Goal: Task Accomplishment & Management: Complete application form

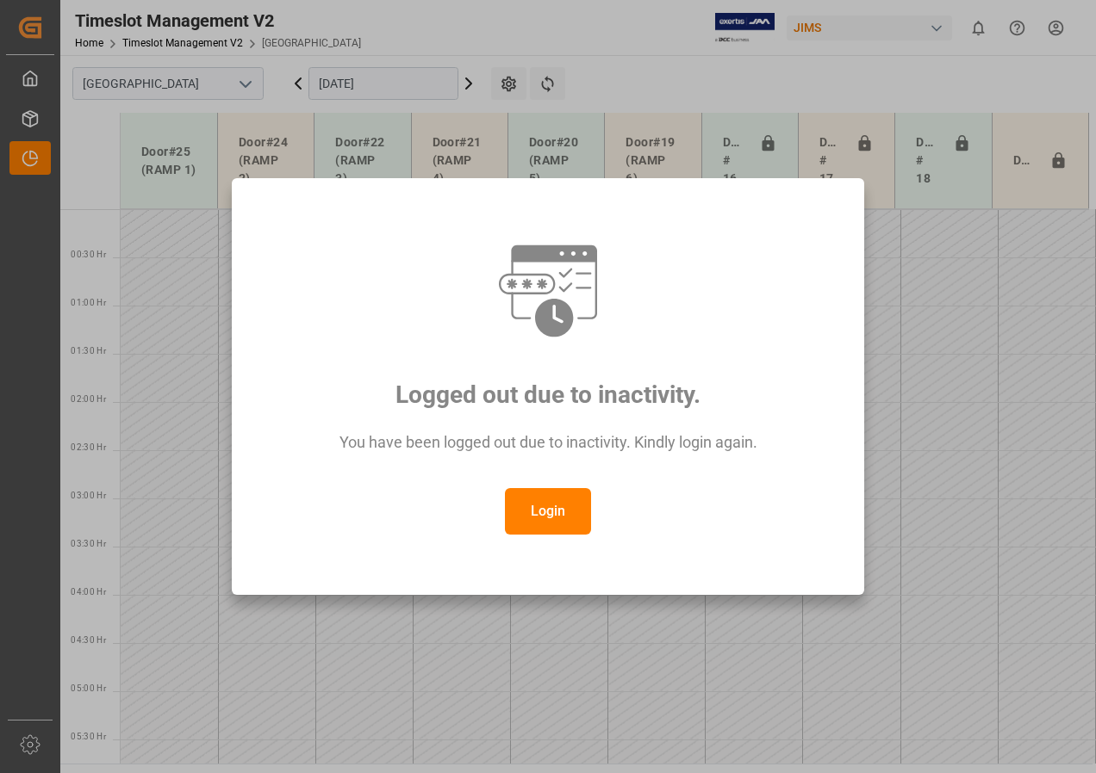
scroll to position [1279, 0]
click at [534, 512] on button "Login" at bounding box center [548, 511] width 86 height 47
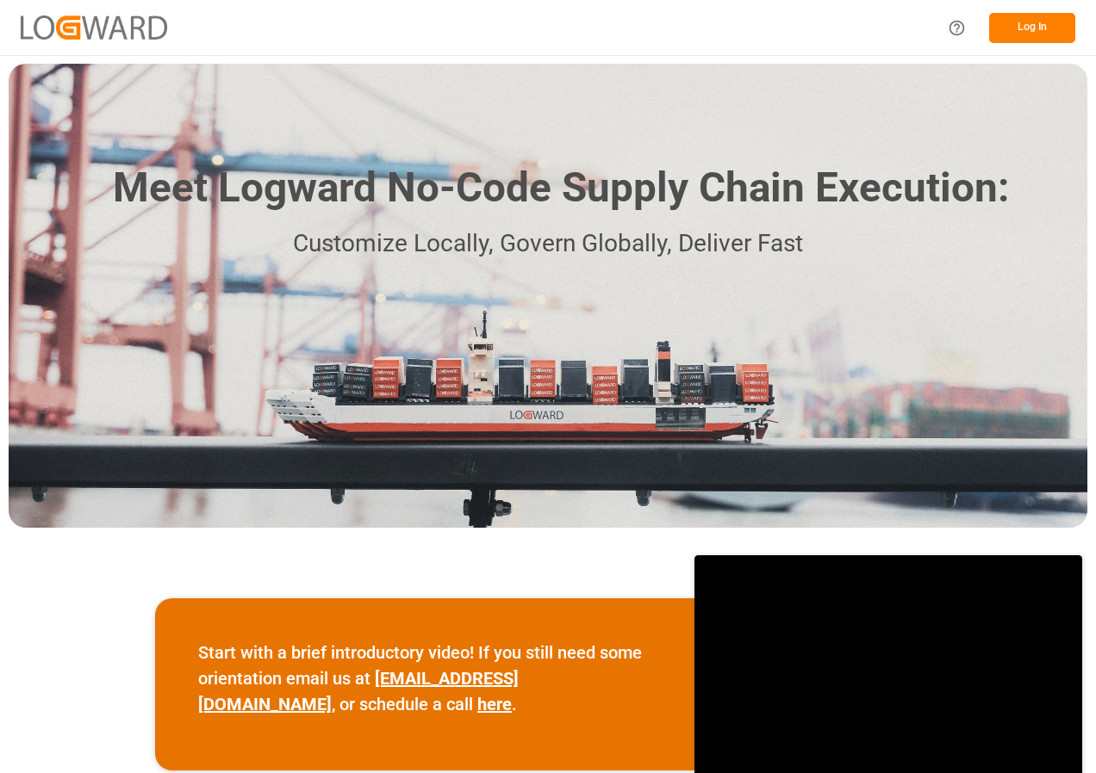
click at [1049, 17] on button "Log In" at bounding box center [1032, 28] width 86 height 30
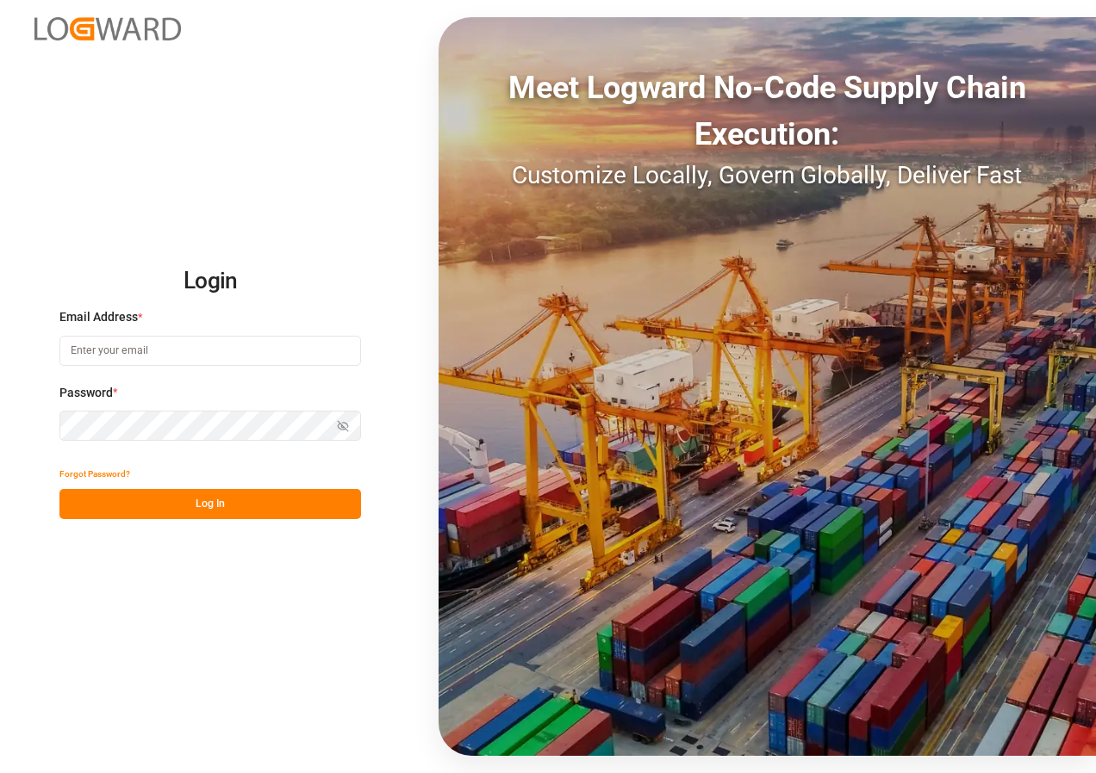
type input "[EMAIL_ADDRESS][DOMAIN_NAME]"
click at [208, 510] on button "Log In" at bounding box center [209, 504] width 301 height 30
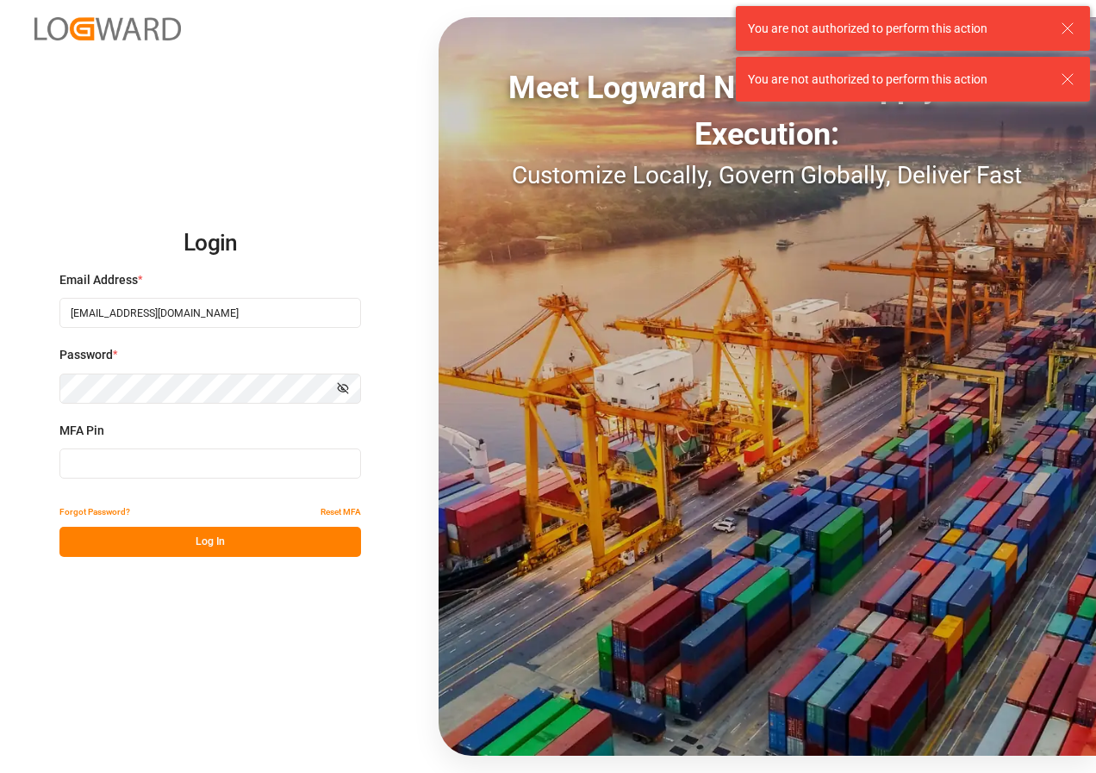
click at [138, 458] on input at bounding box center [209, 464] width 301 height 30
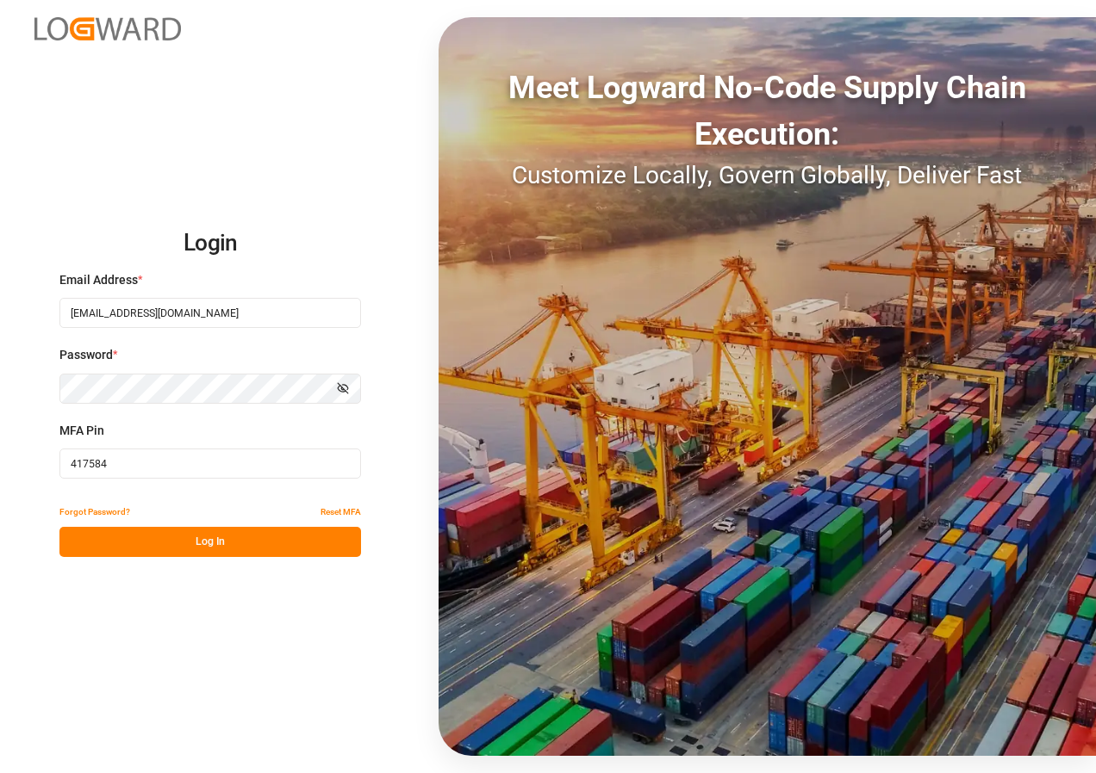
type input "417584"
click at [185, 543] on button "Log In" at bounding box center [209, 542] width 301 height 30
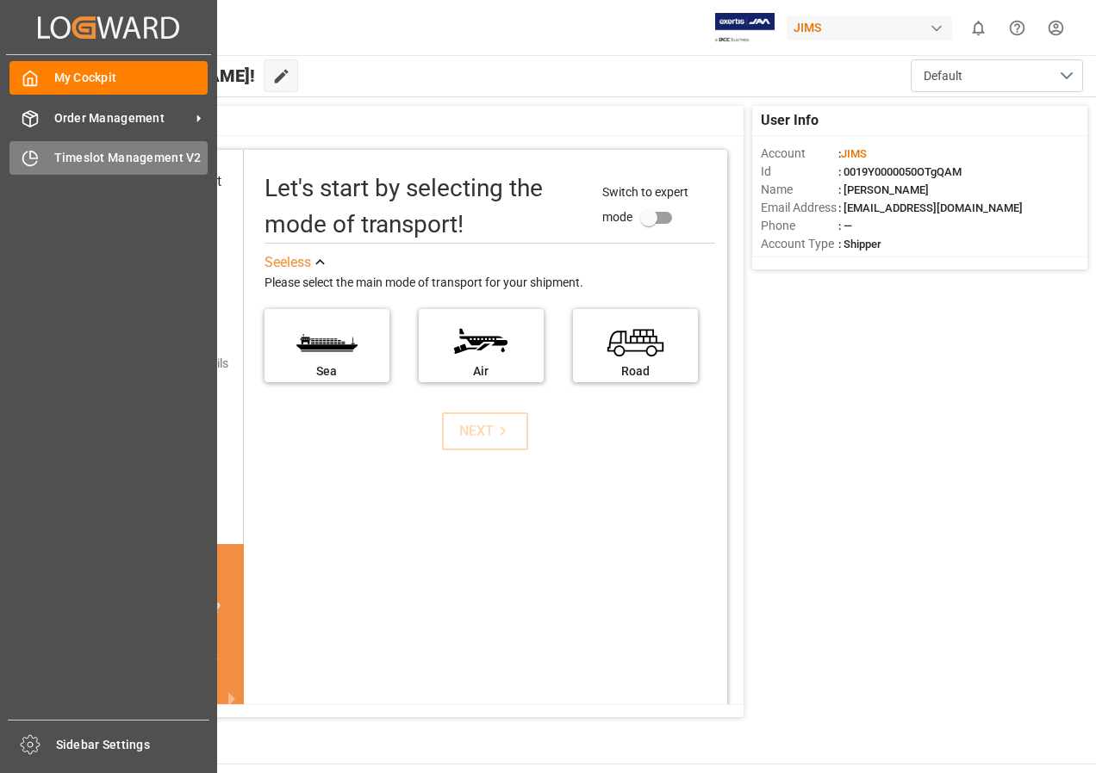
click at [64, 151] on span "Timeslot Management V2" at bounding box center [131, 158] width 154 height 18
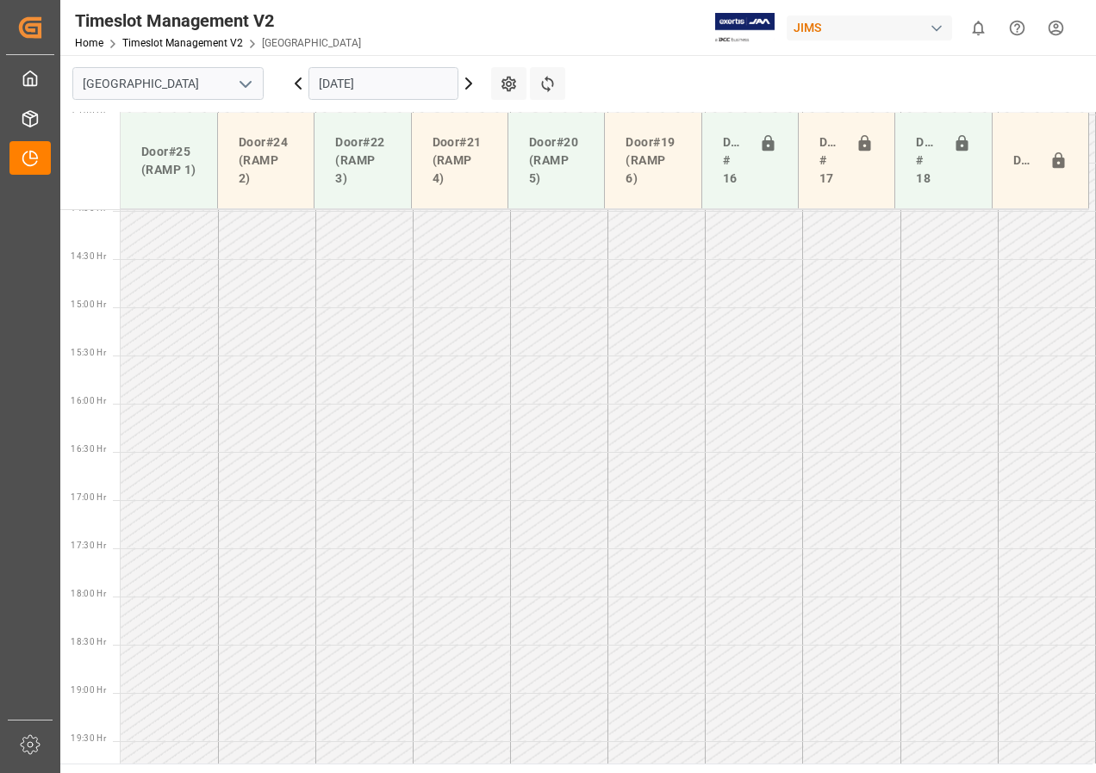
scroll to position [1375, 0]
click at [465, 85] on icon at bounding box center [468, 83] width 21 height 21
click at [387, 83] on input "[DATE]" at bounding box center [383, 83] width 150 height 33
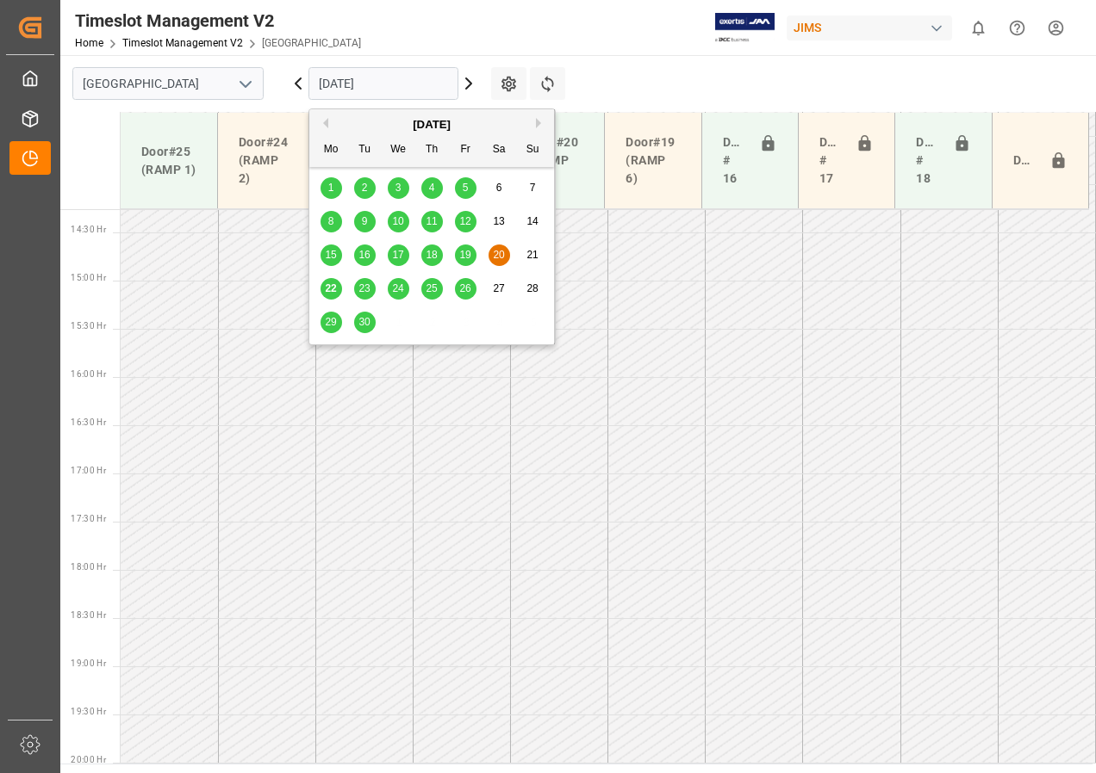
click at [466, 295] on span "26" at bounding box center [464, 289] width 11 height 12
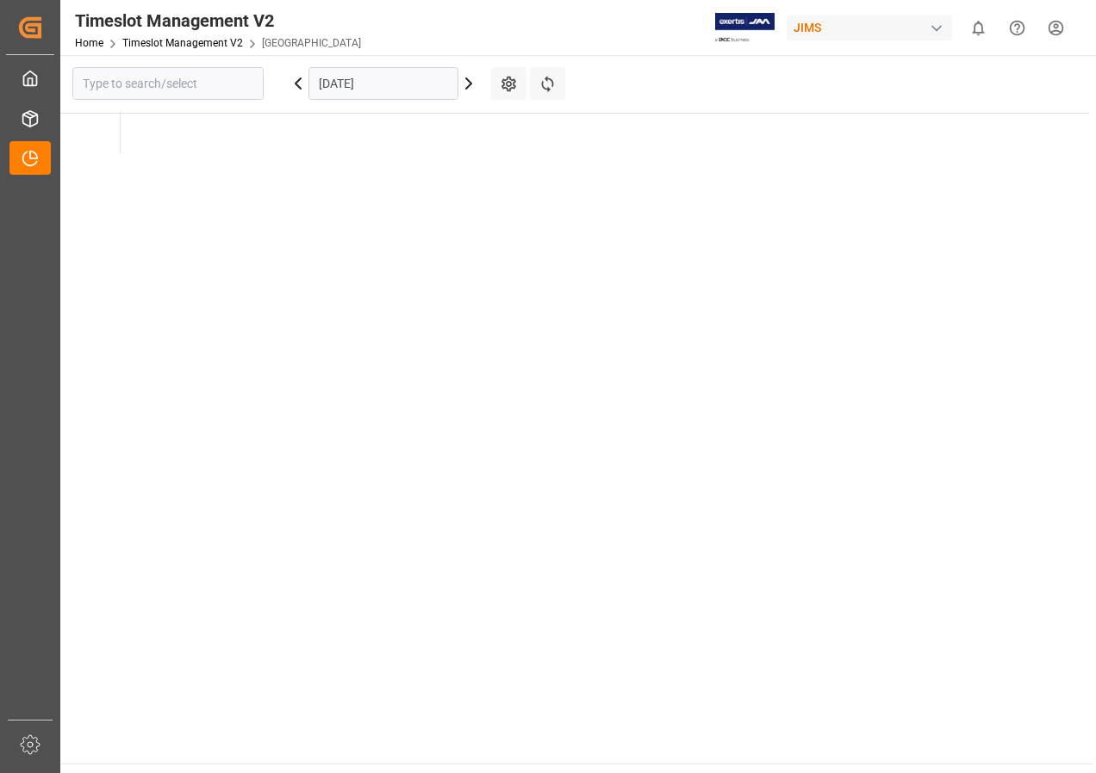
type input "[GEOGRAPHIC_DATA]"
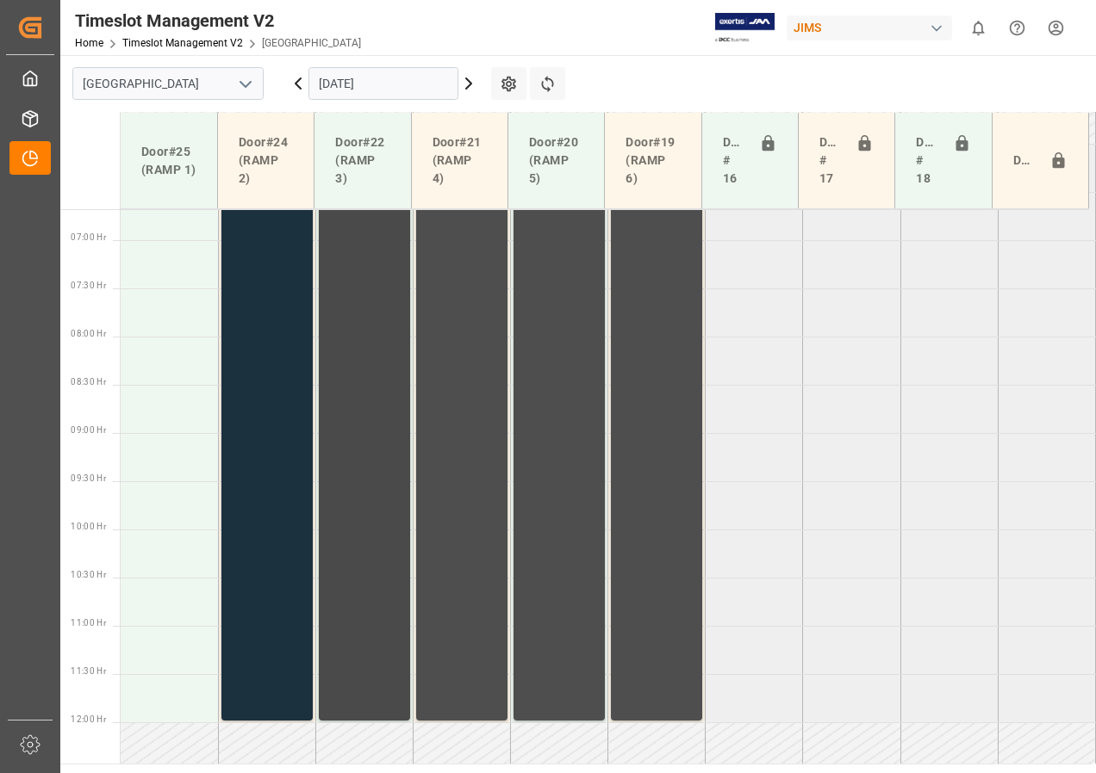
scroll to position [472, 0]
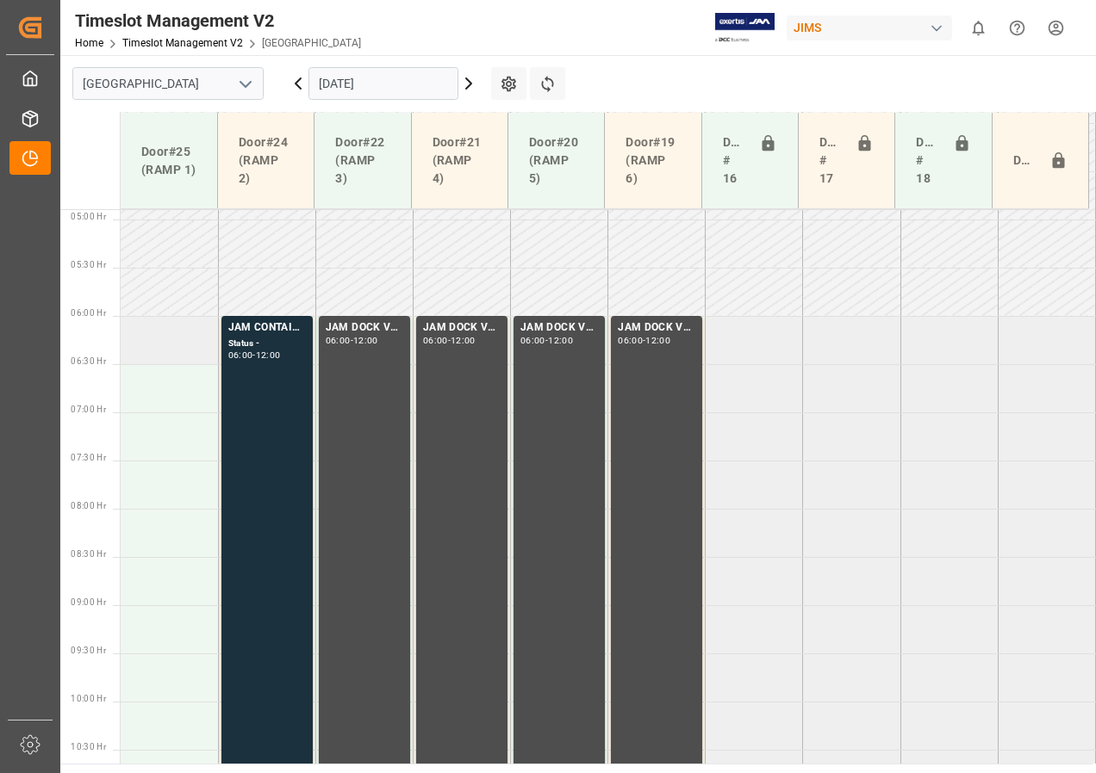
click at [181, 347] on td at bounding box center [169, 340] width 97 height 48
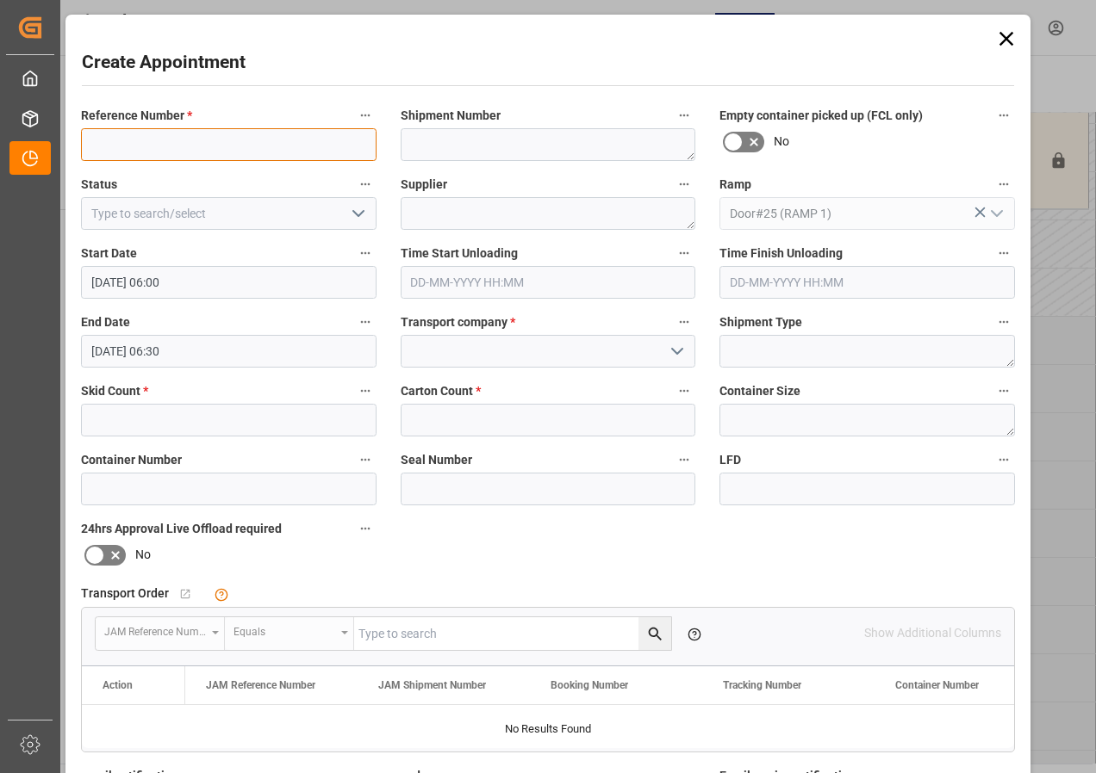
click at [127, 148] on input at bounding box center [228, 144] width 295 height 33
type input "[PERSON_NAME]"
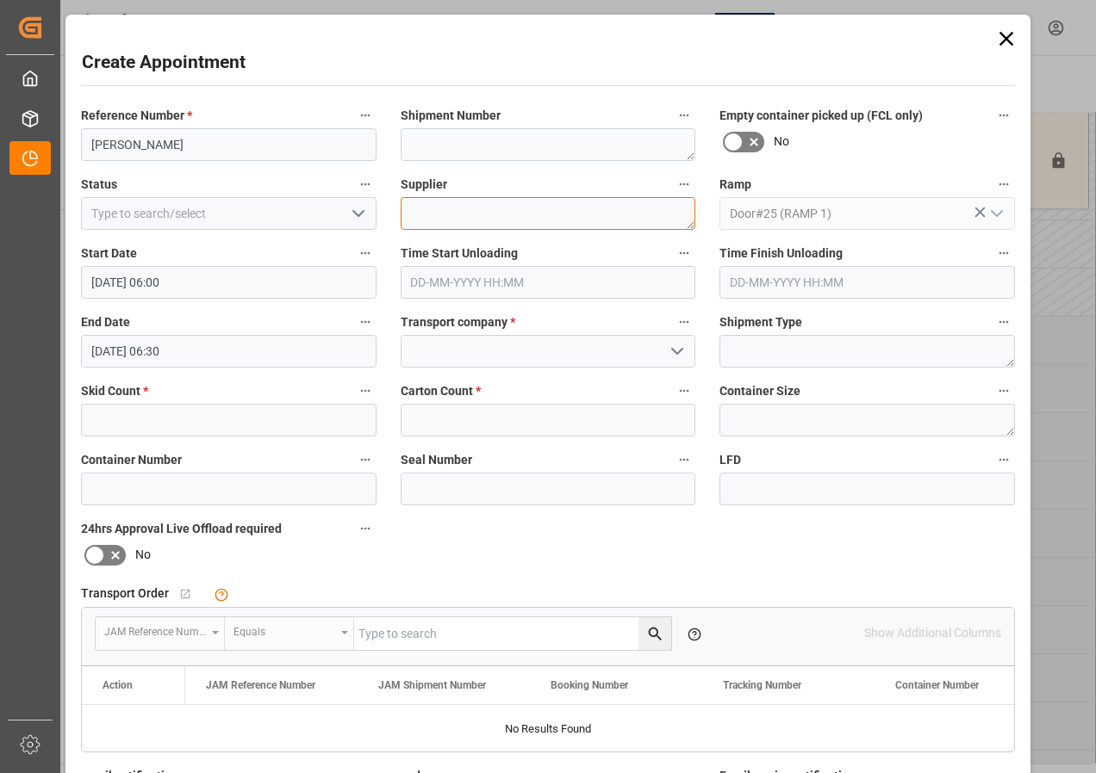
click at [461, 219] on textarea at bounding box center [547, 213] width 295 height 33
type textarea "[PERSON_NAME]"
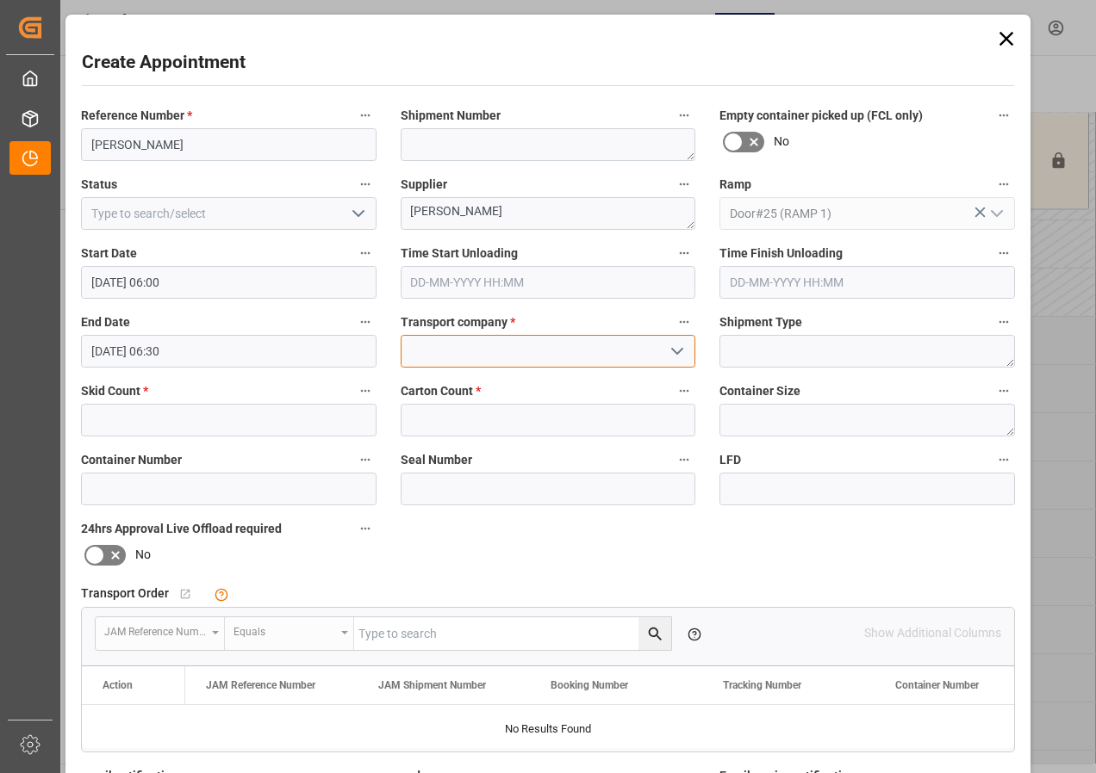
click at [481, 360] on input at bounding box center [547, 351] width 295 height 33
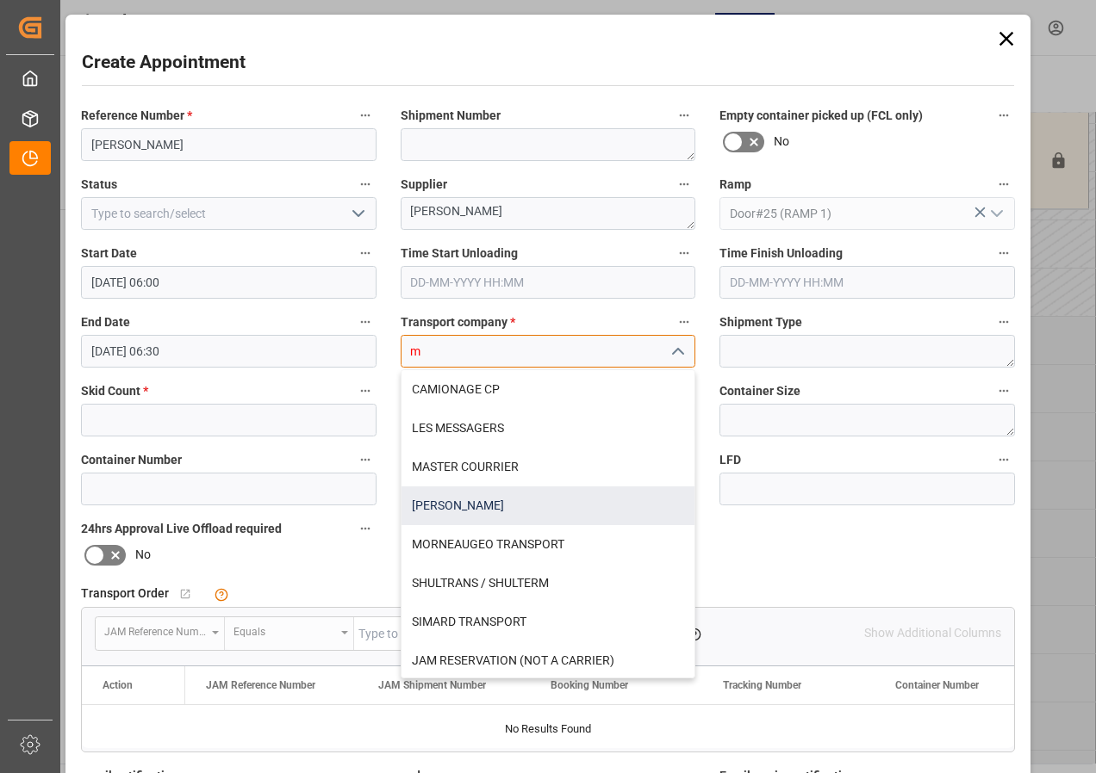
click at [469, 503] on div "[PERSON_NAME]" at bounding box center [548, 506] width 294 height 39
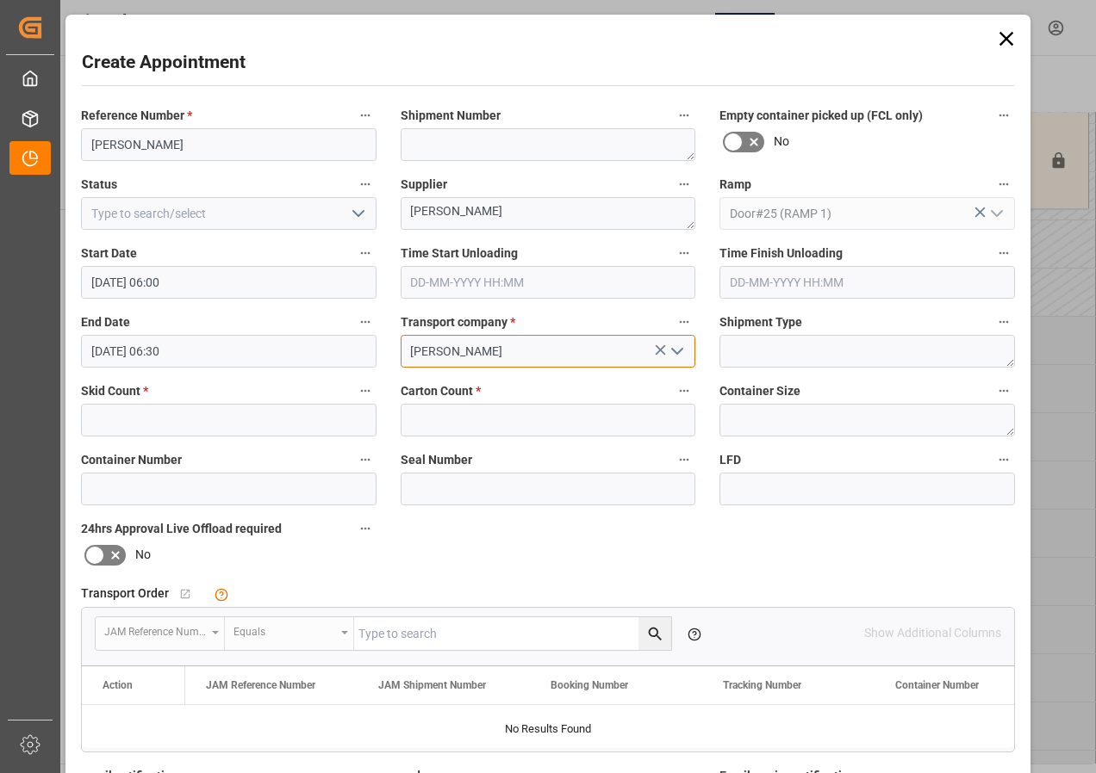
type input "[PERSON_NAME]"
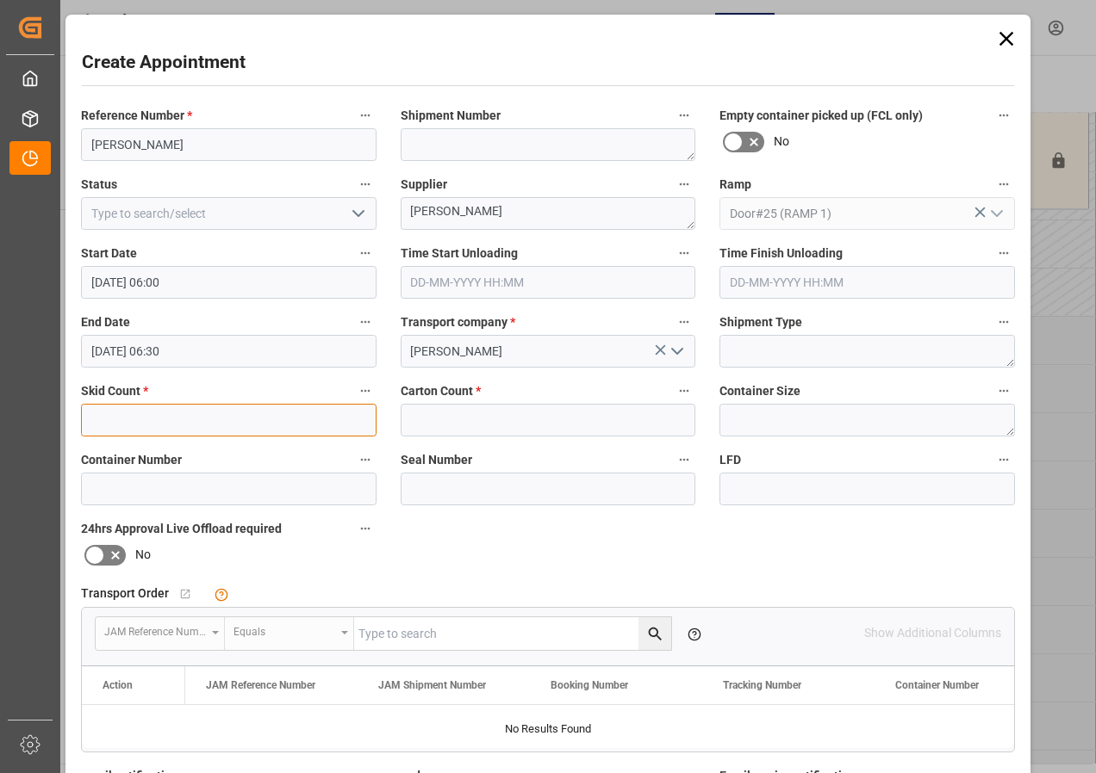
click at [182, 419] on input "text" at bounding box center [228, 420] width 295 height 33
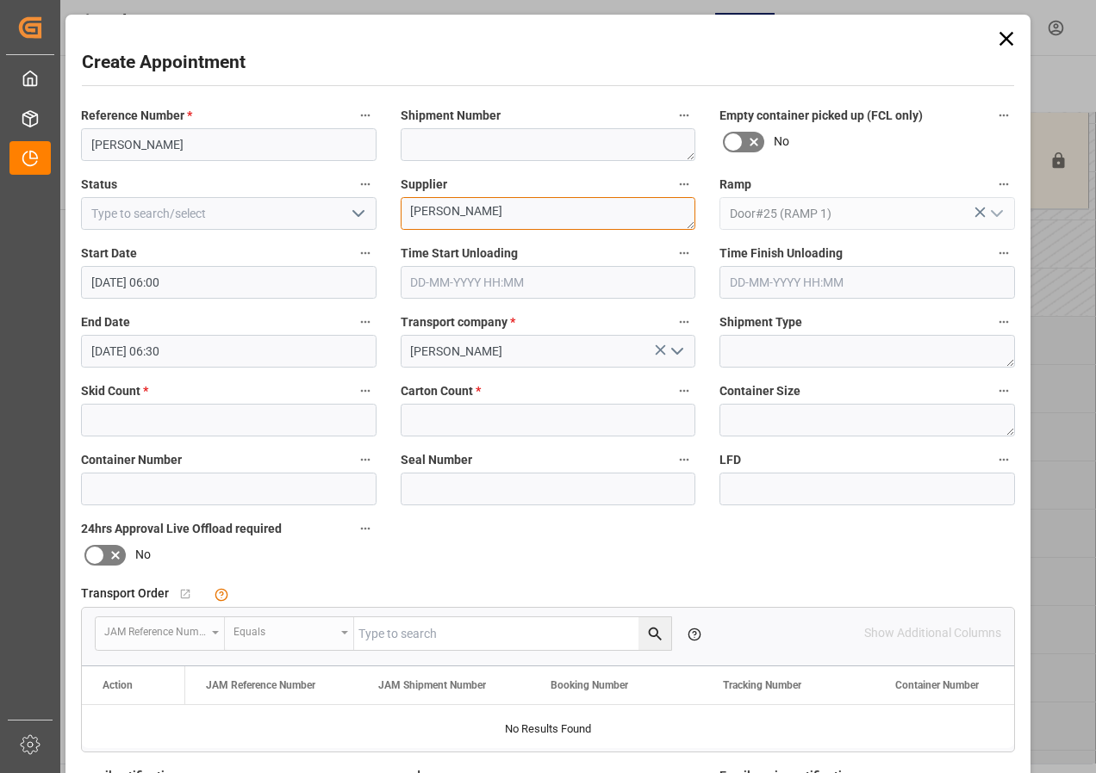
click at [496, 214] on textarea "[PERSON_NAME]" at bounding box center [547, 213] width 295 height 33
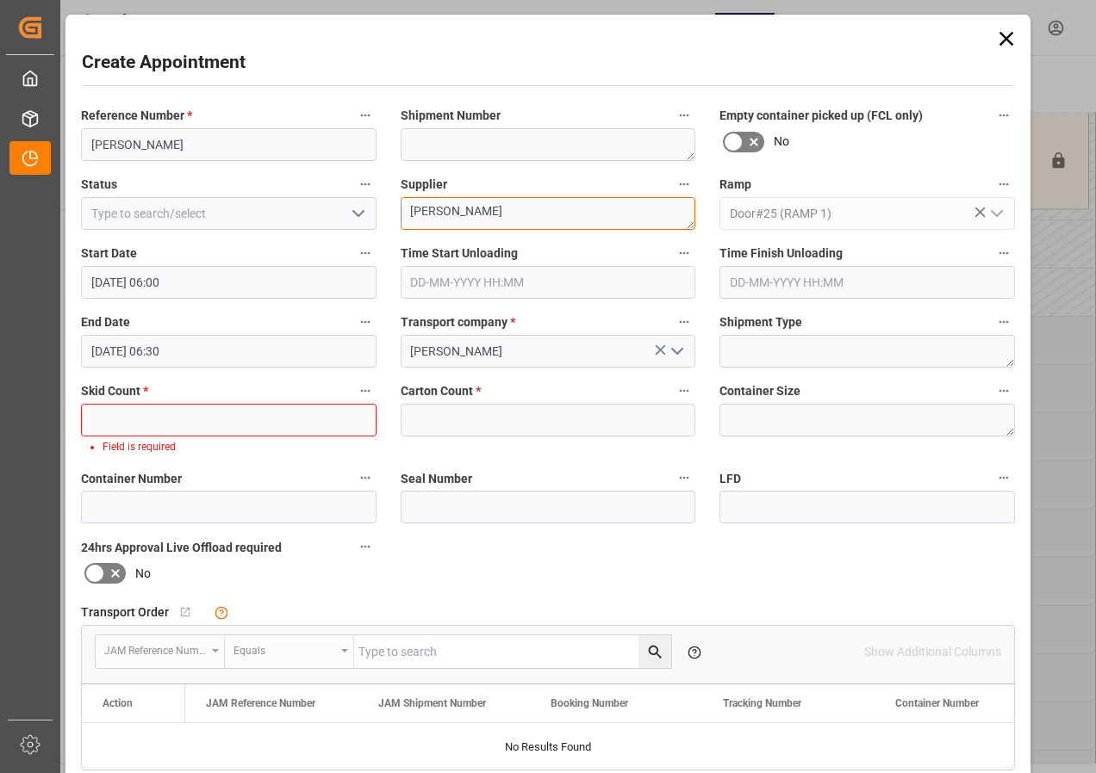
type textarea "[PERSON_NAME]"
click at [117, 426] on input "text" at bounding box center [228, 420] width 295 height 33
click at [239, 417] on input "text" at bounding box center [228, 420] width 295 height 33
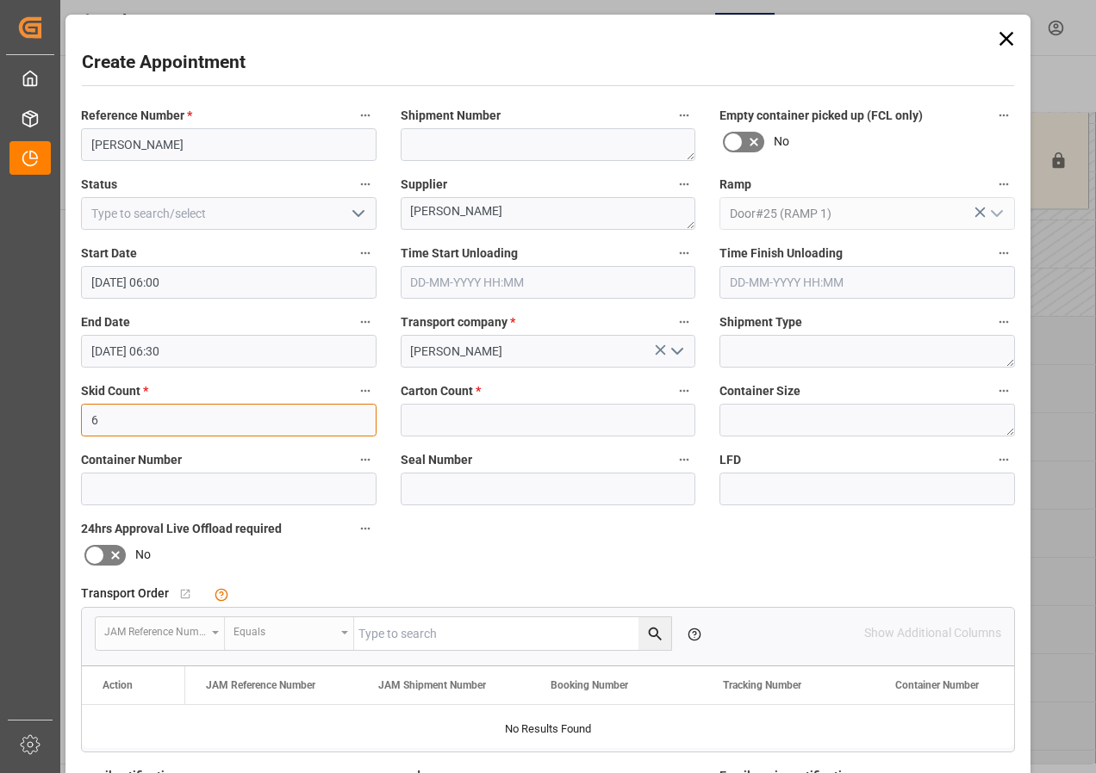
type input "6"
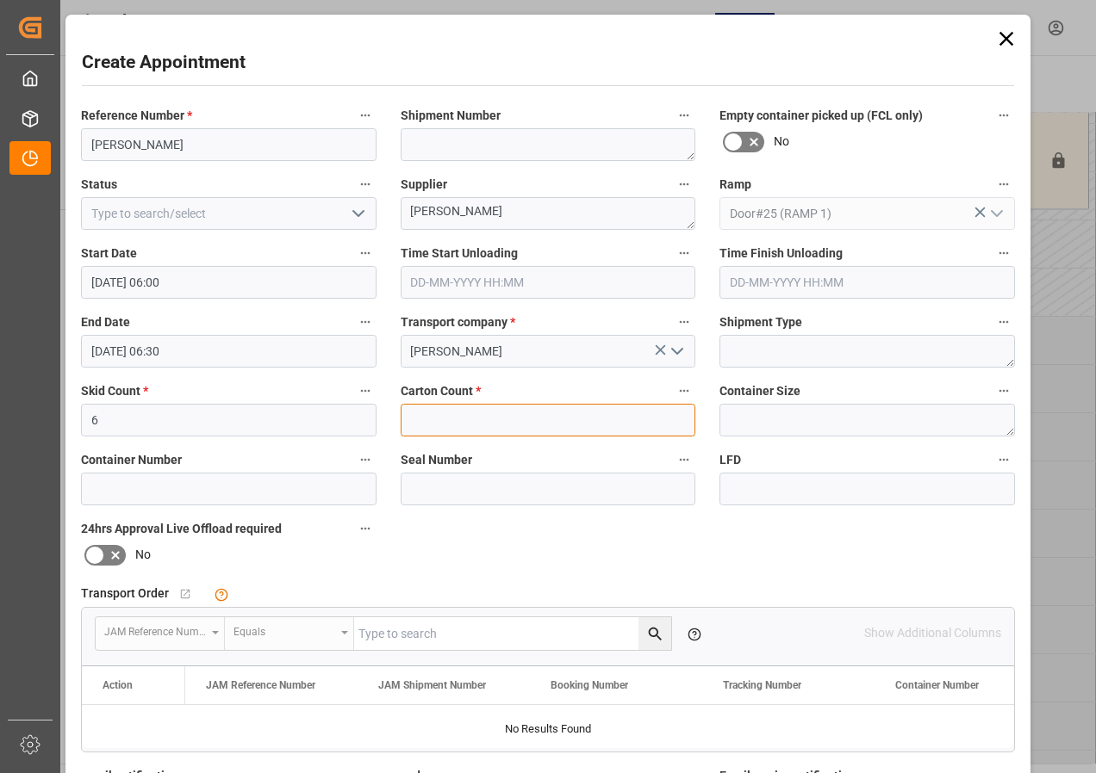
click at [450, 425] on input "text" at bounding box center [547, 420] width 295 height 33
type input "6"
click at [417, 552] on div "Reference Number * [PERSON_NAME] Shipment Number Empty container picked up (FCL…" at bounding box center [548, 531] width 958 height 867
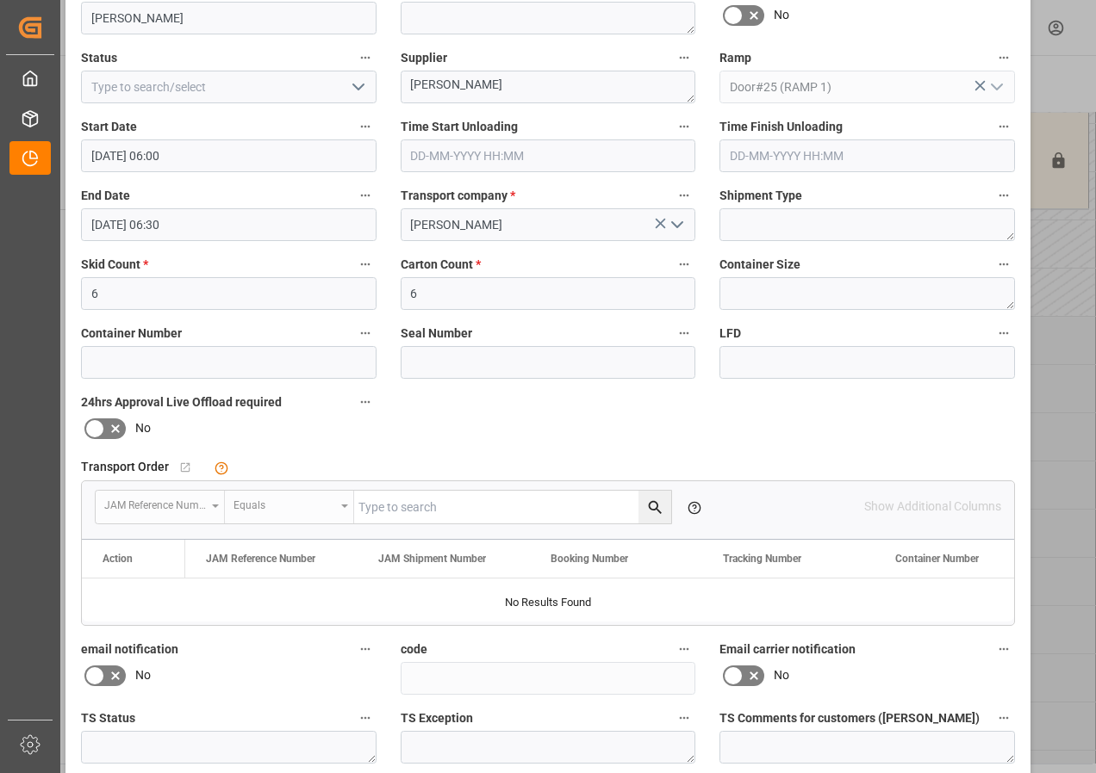
scroll to position [258, 0]
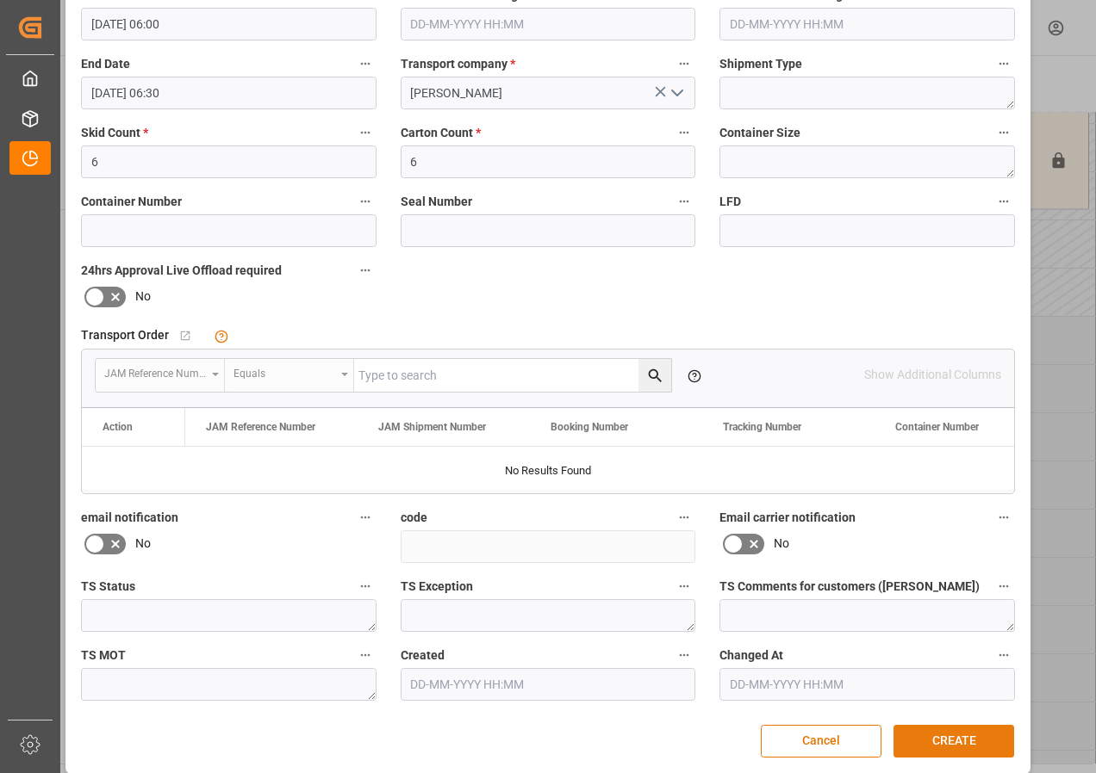
click at [946, 739] on button "CREATE" at bounding box center [953, 741] width 121 height 33
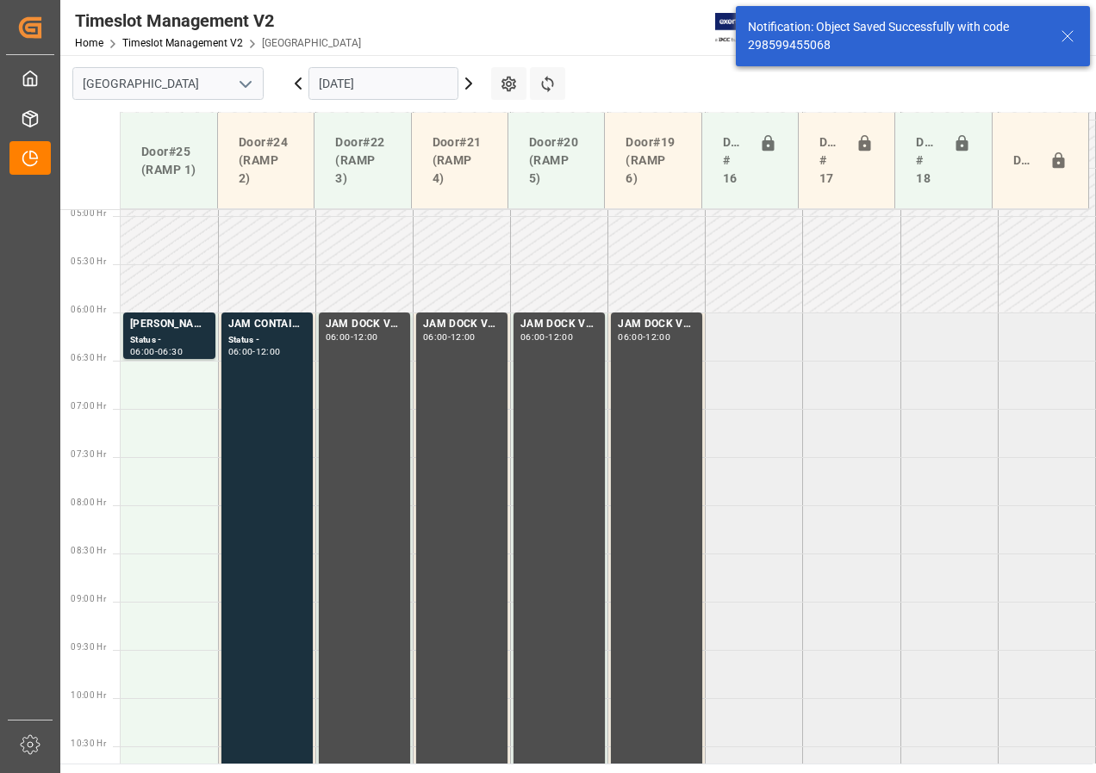
scroll to position [507, 0]
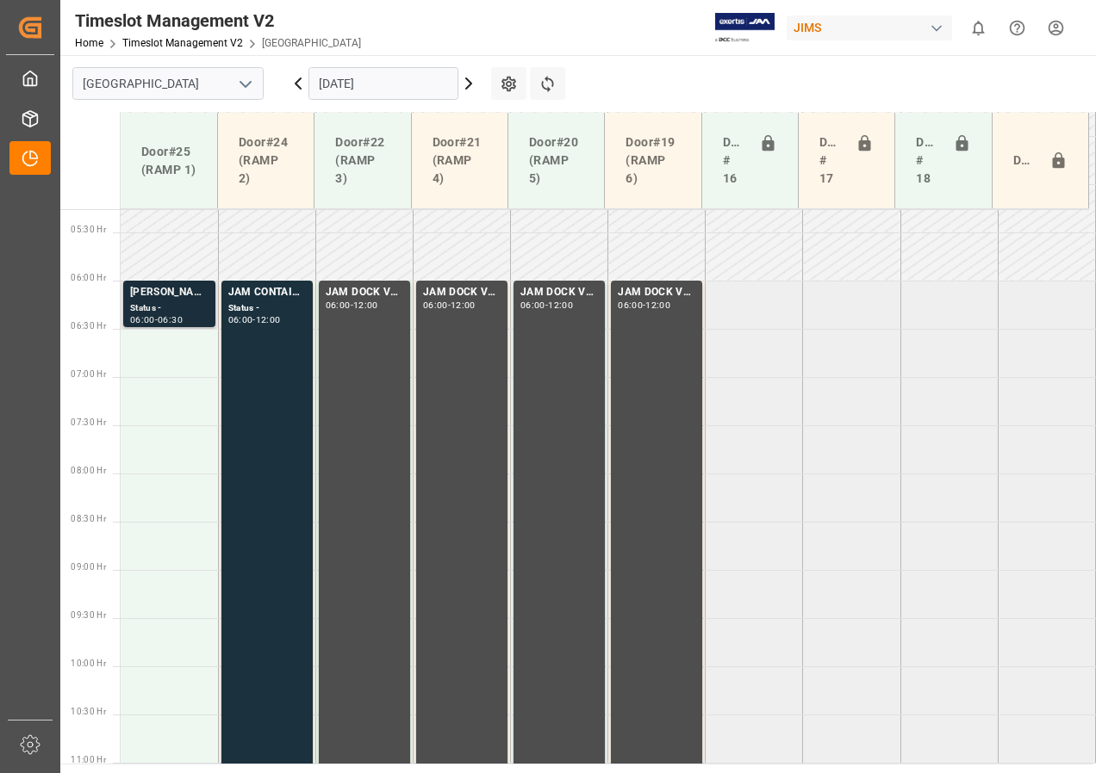
click at [170, 304] on div "Status -" at bounding box center [169, 308] width 78 height 15
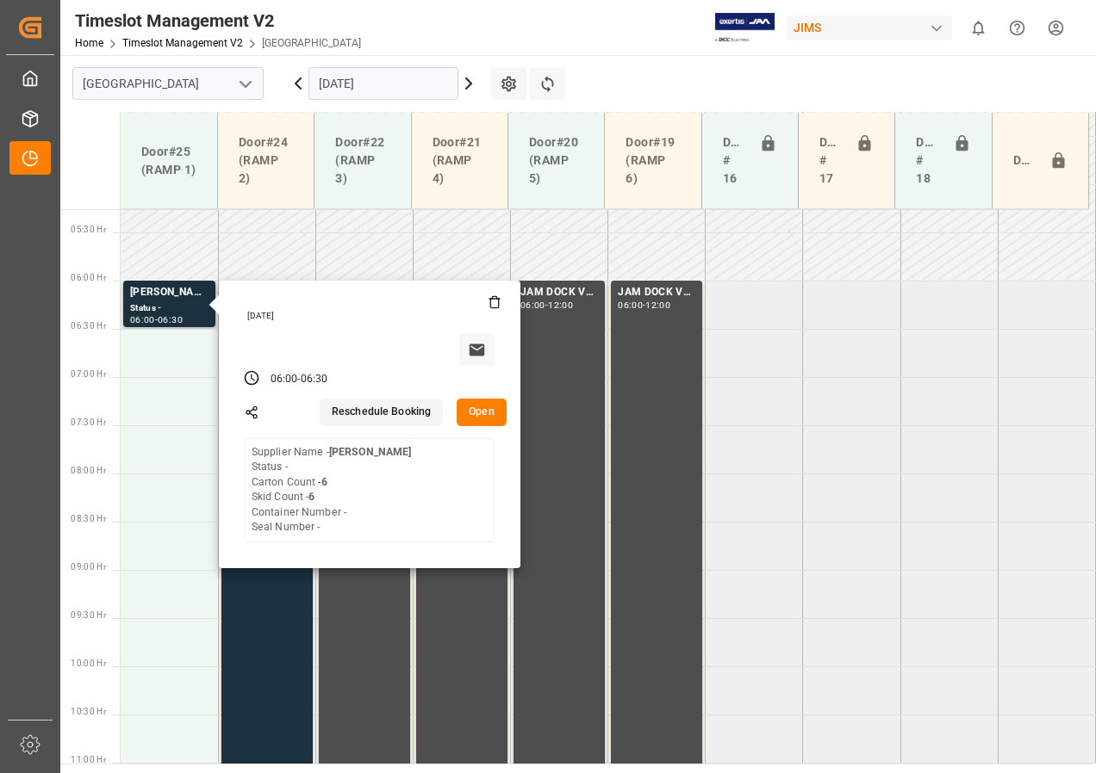
click at [474, 407] on button "Open" at bounding box center [481, 413] width 50 height 28
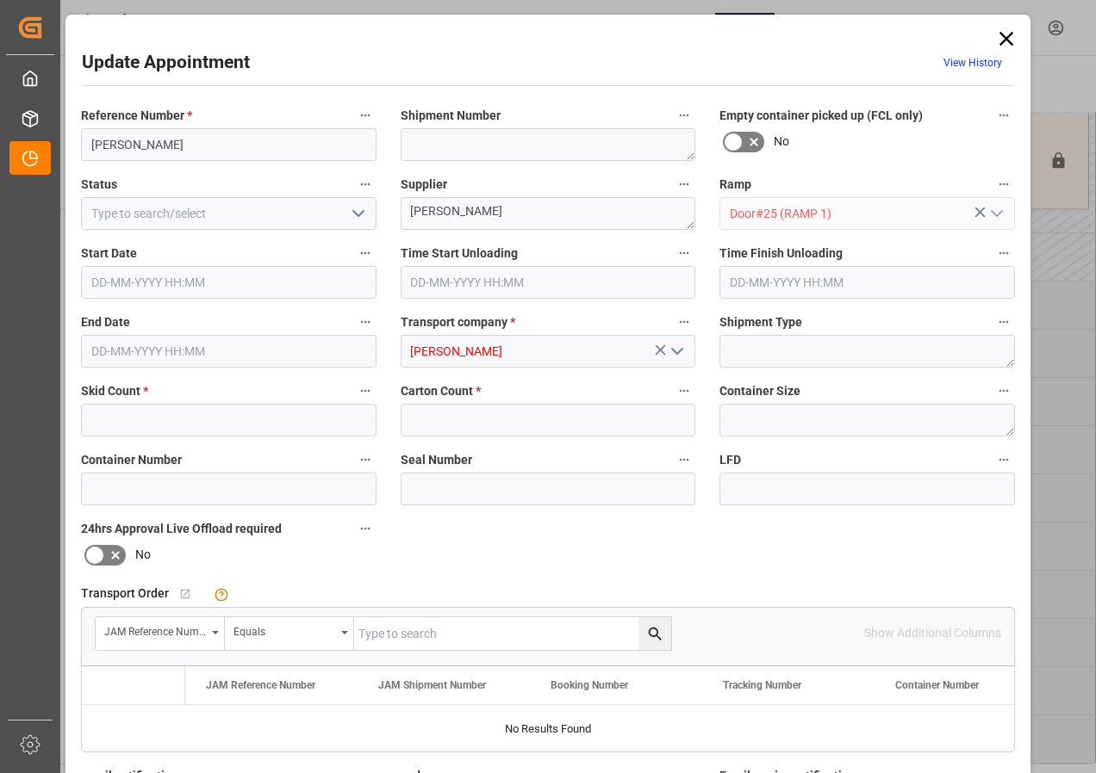
type input "6"
type input "[DATE] 06:00"
type input "[DATE] 06:30"
type input "[DATE] 19:02"
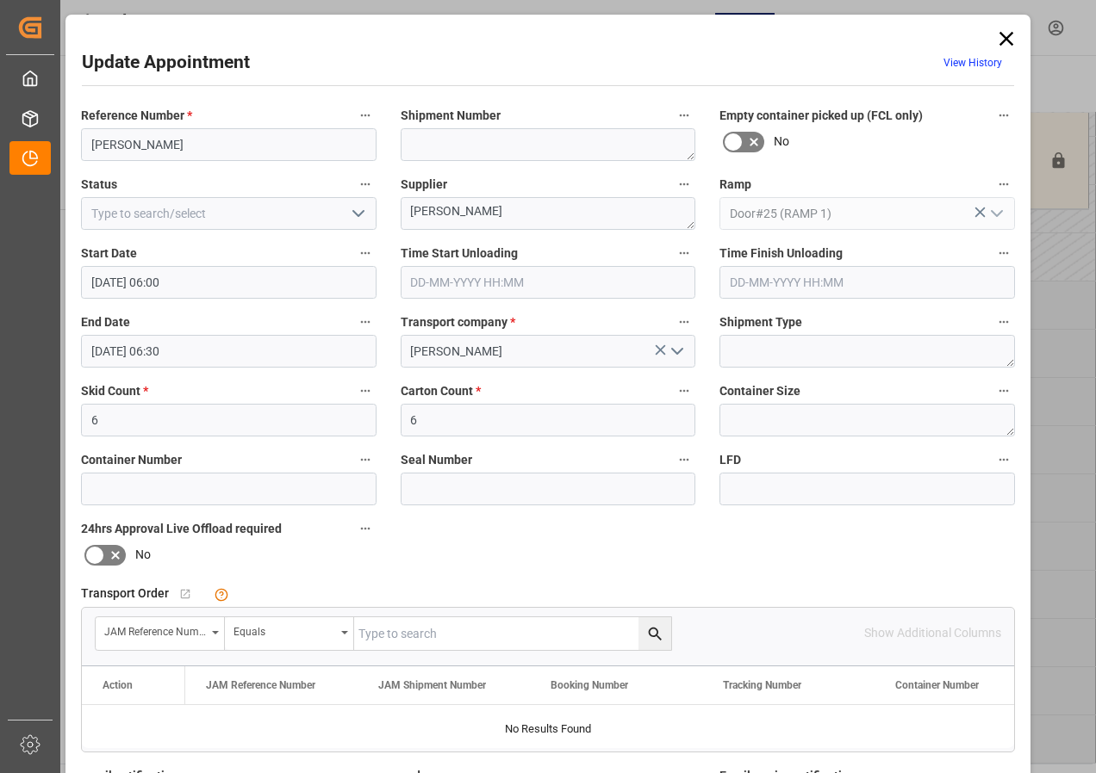
click at [357, 212] on icon "open menu" at bounding box center [358, 213] width 21 height 21
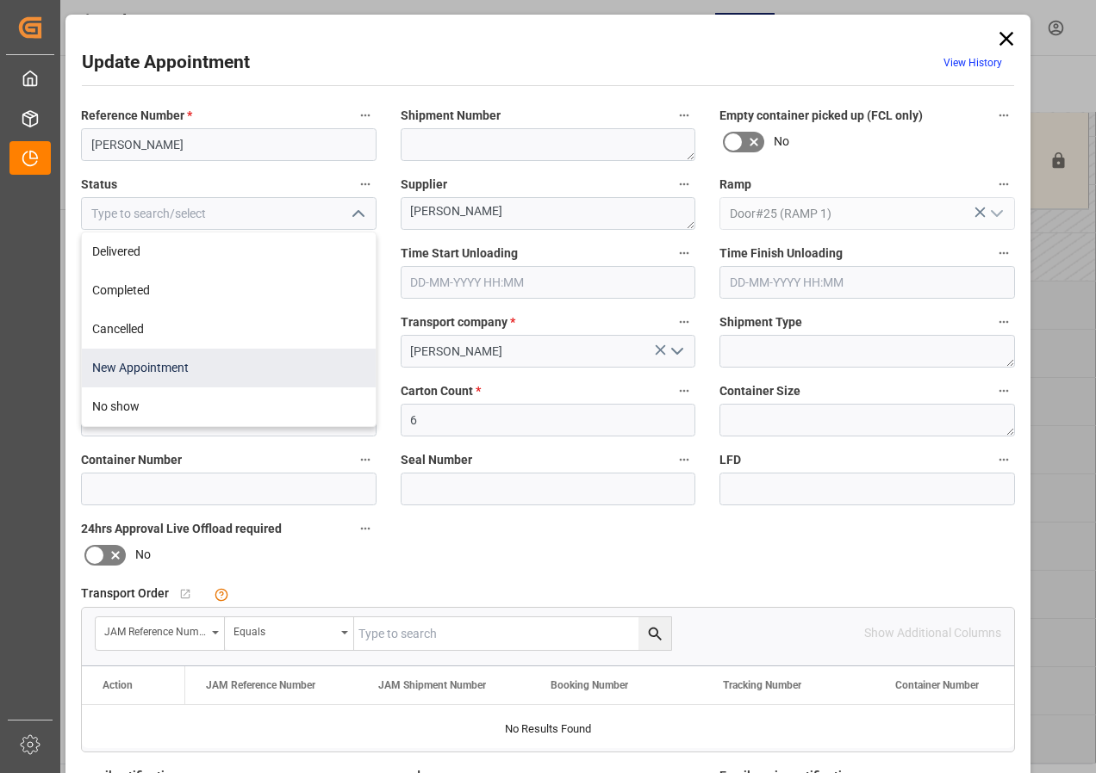
click at [177, 360] on div "New Appointment" at bounding box center [229, 368] width 294 height 39
type input "New Appointment"
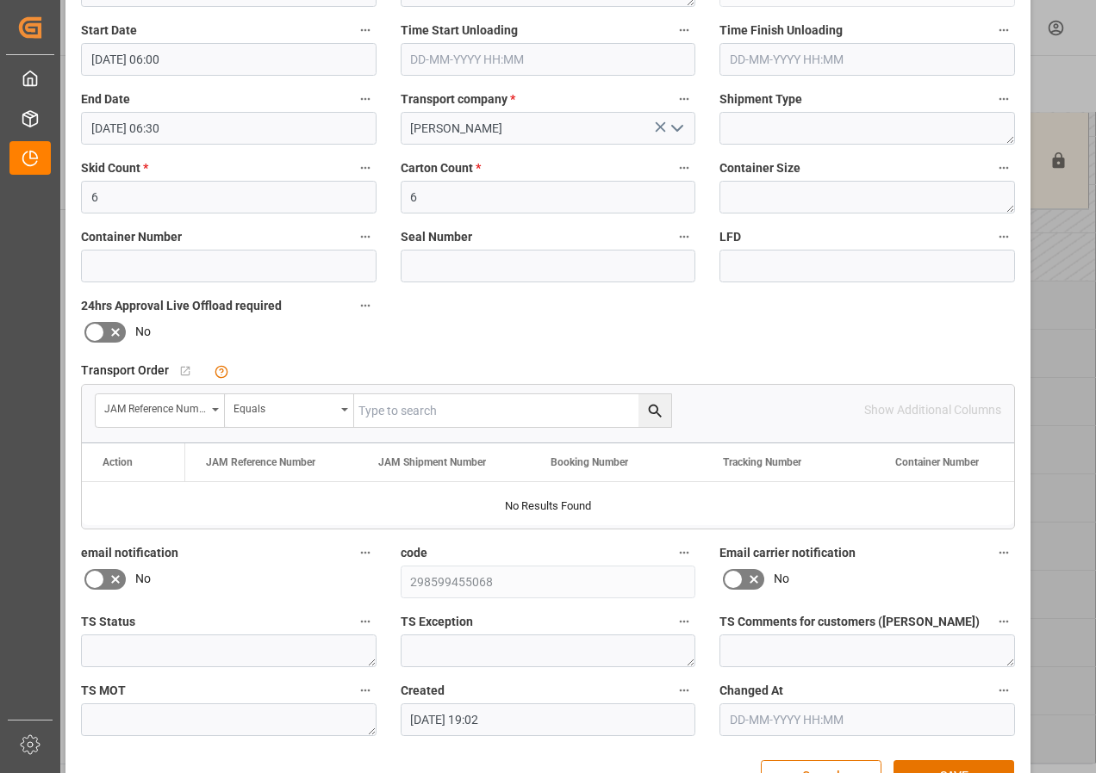
scroll to position [274, 0]
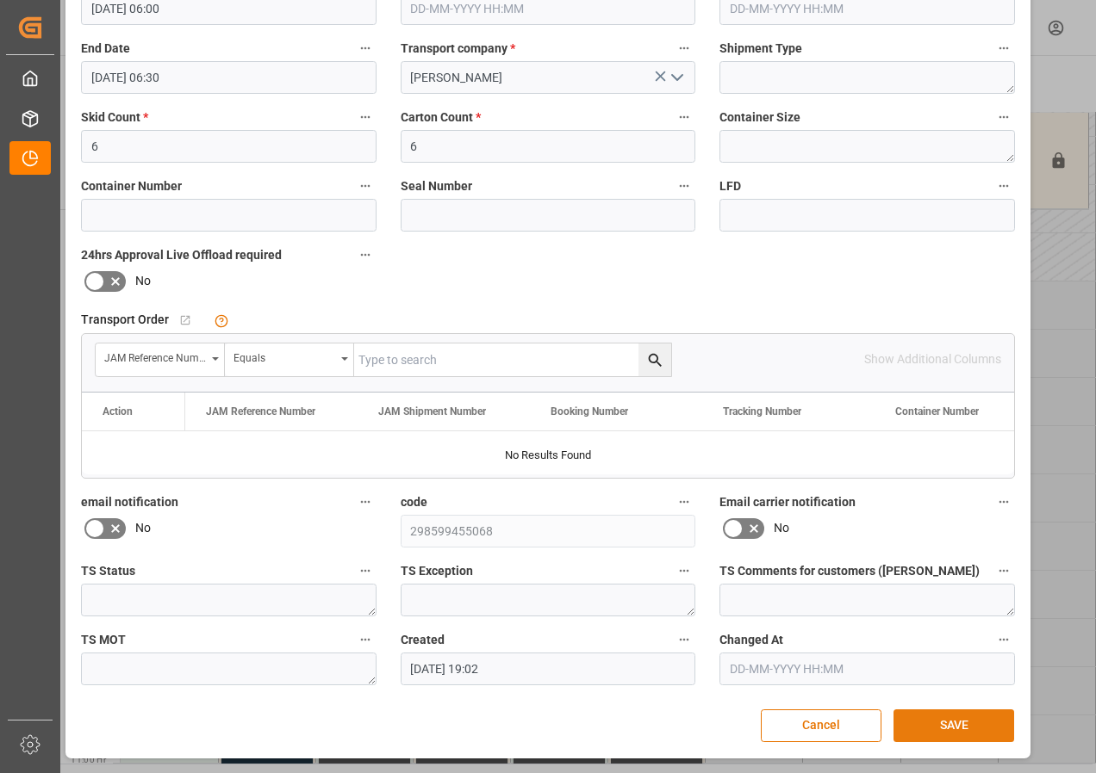
click at [922, 727] on button "SAVE" at bounding box center [953, 726] width 121 height 33
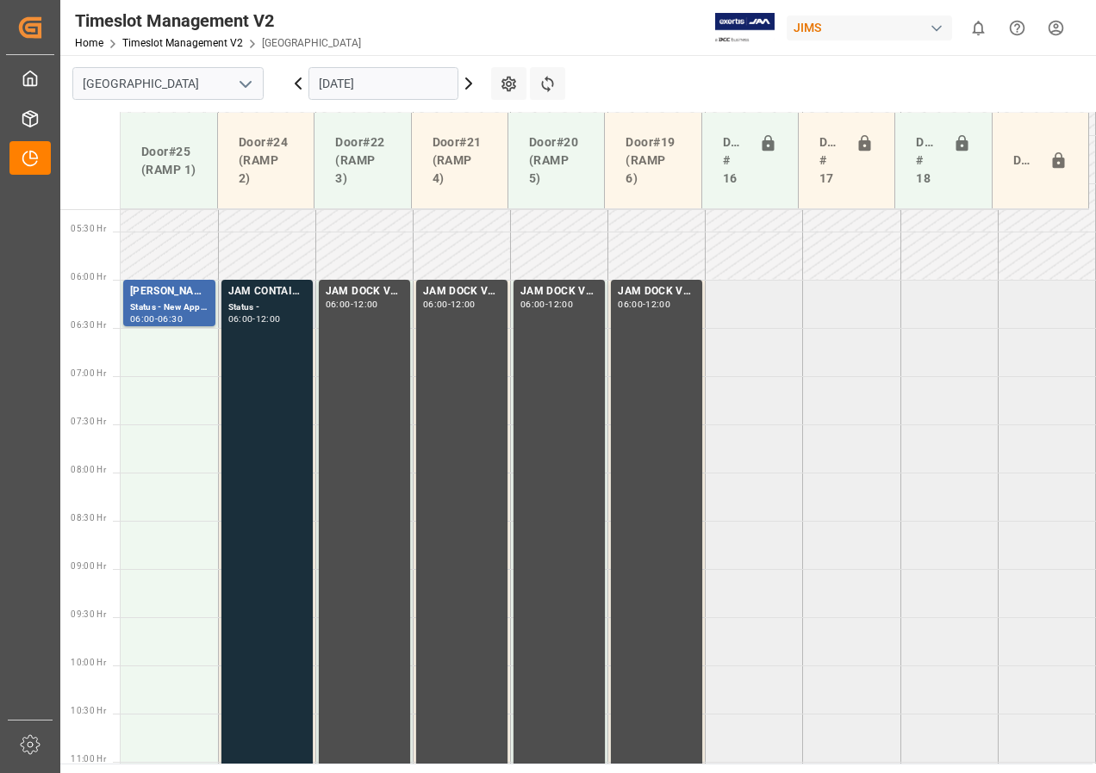
scroll to position [507, 0]
